Goal: Find specific page/section: Find specific page/section

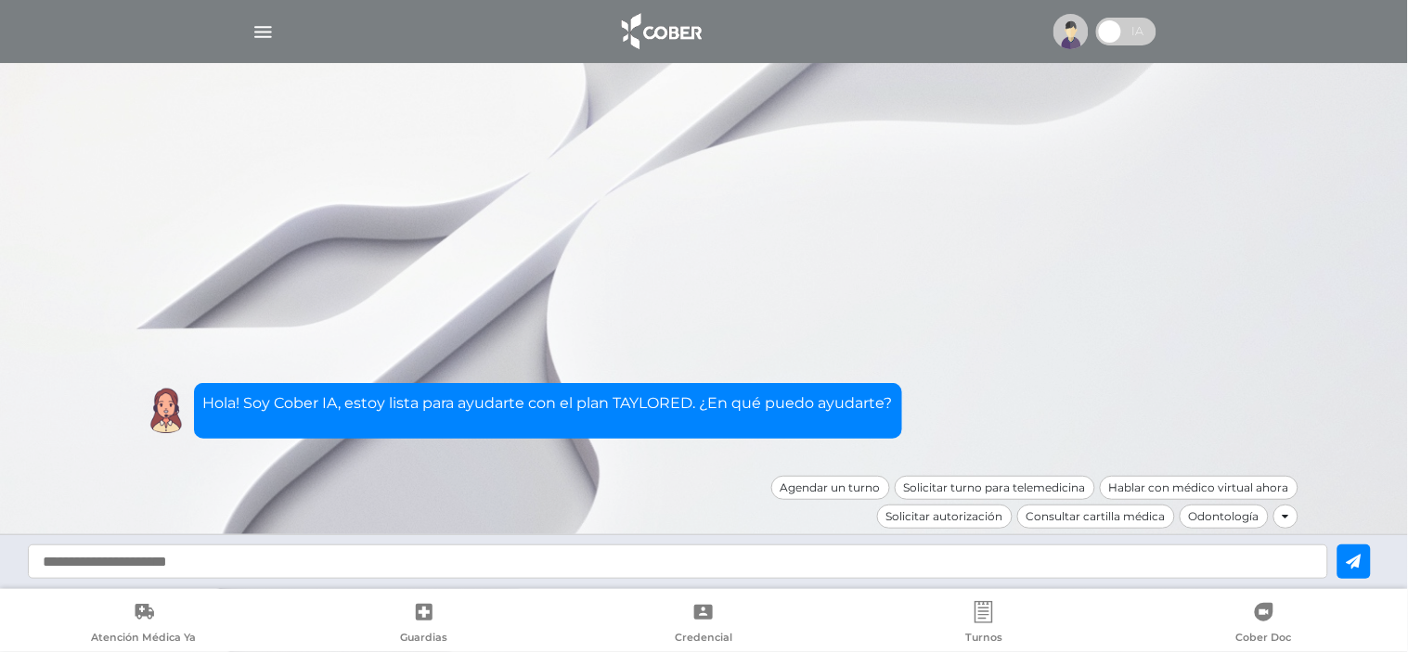
click at [263, 30] on img "button" at bounding box center [262, 31] width 23 height 23
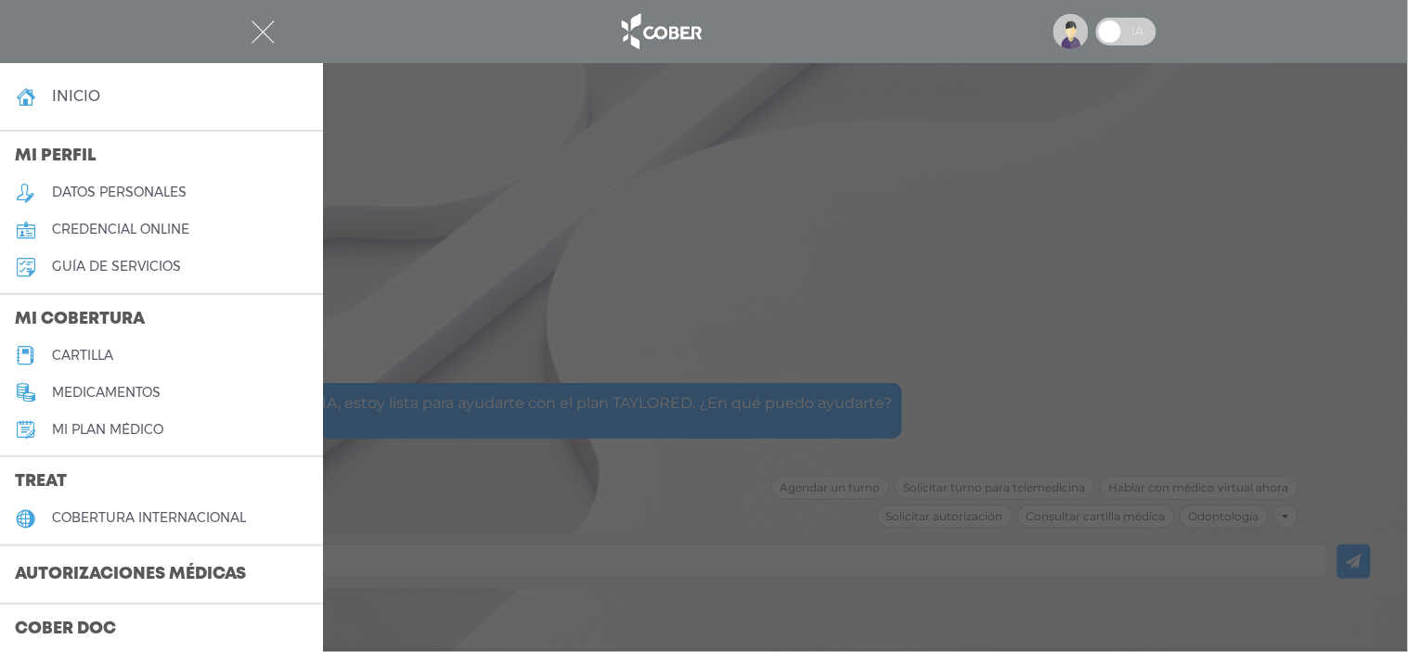
click at [108, 355] on h5 "cartilla" at bounding box center [82, 356] width 61 height 16
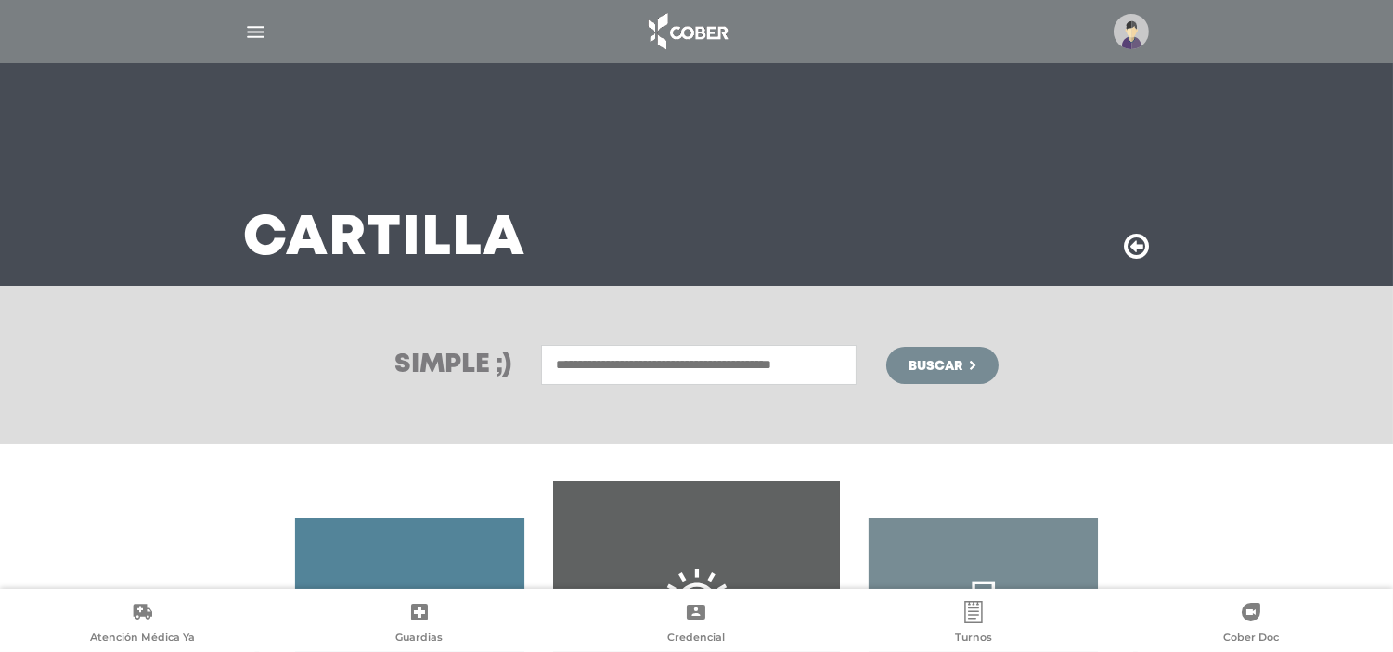
click at [618, 366] on input "text" at bounding box center [698, 365] width 315 height 40
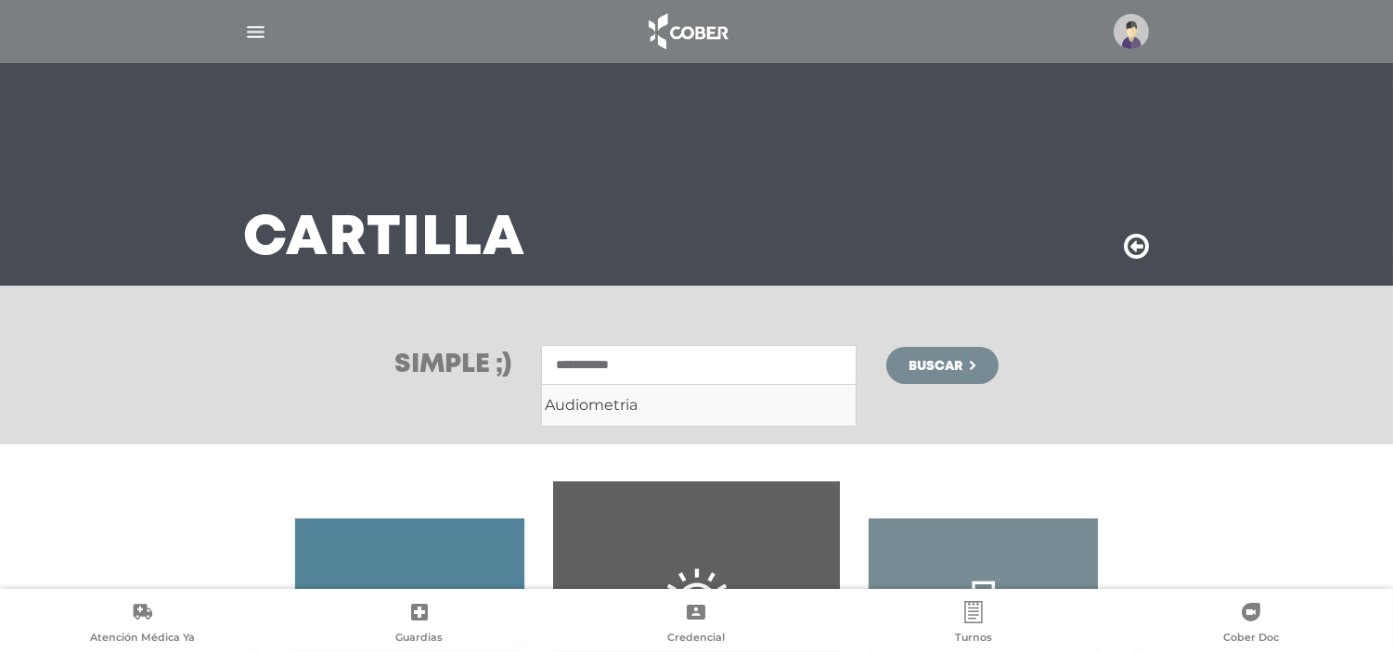
click at [619, 418] on ul "Audiometria" at bounding box center [698, 405] width 315 height 43
click at [620, 395] on div "Audiometria" at bounding box center [699, 405] width 308 height 22
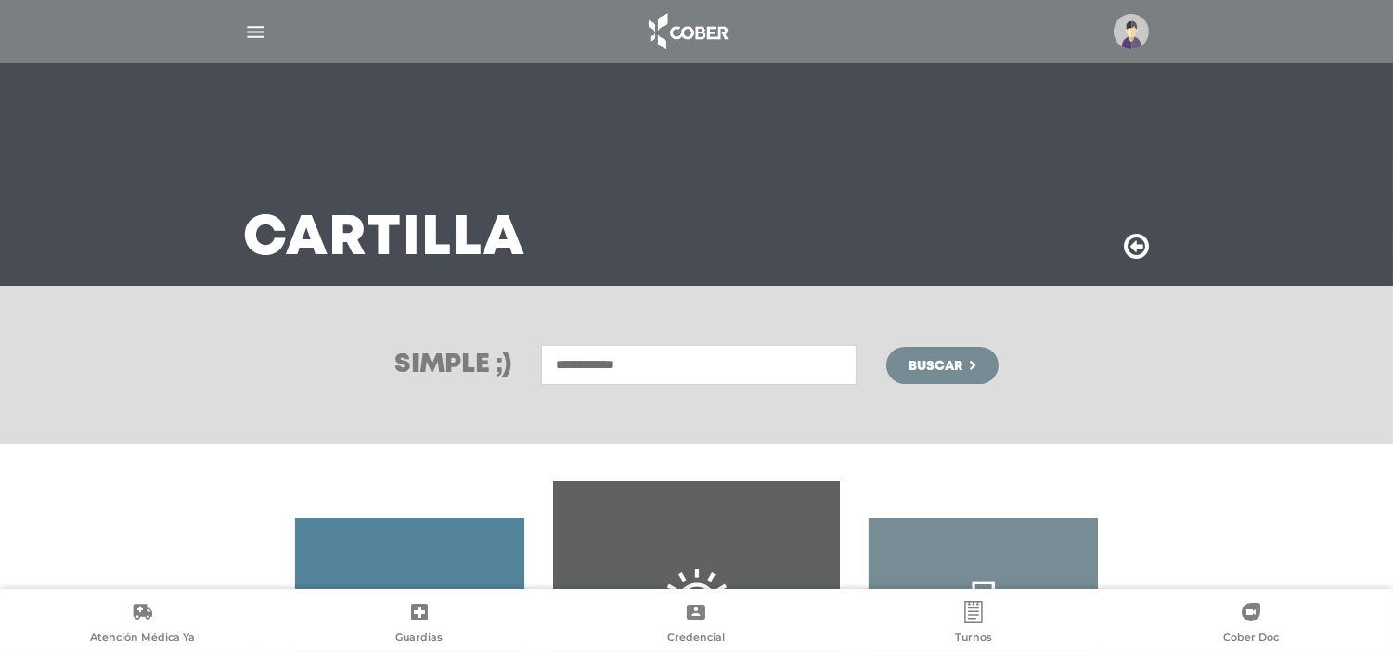
type input "**********"
click at [952, 366] on span "Buscar" at bounding box center [935, 366] width 54 height 13
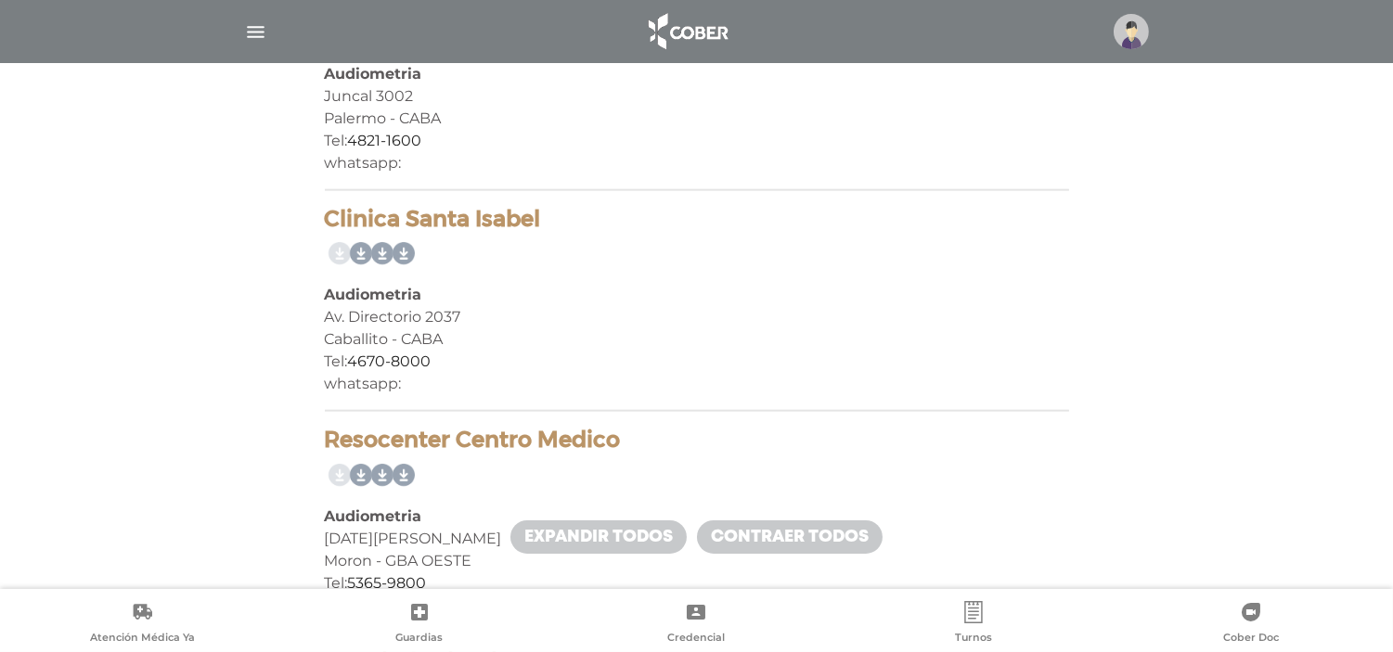
scroll to position [4123, 0]
